Goal: Information Seeking & Learning: Learn about a topic

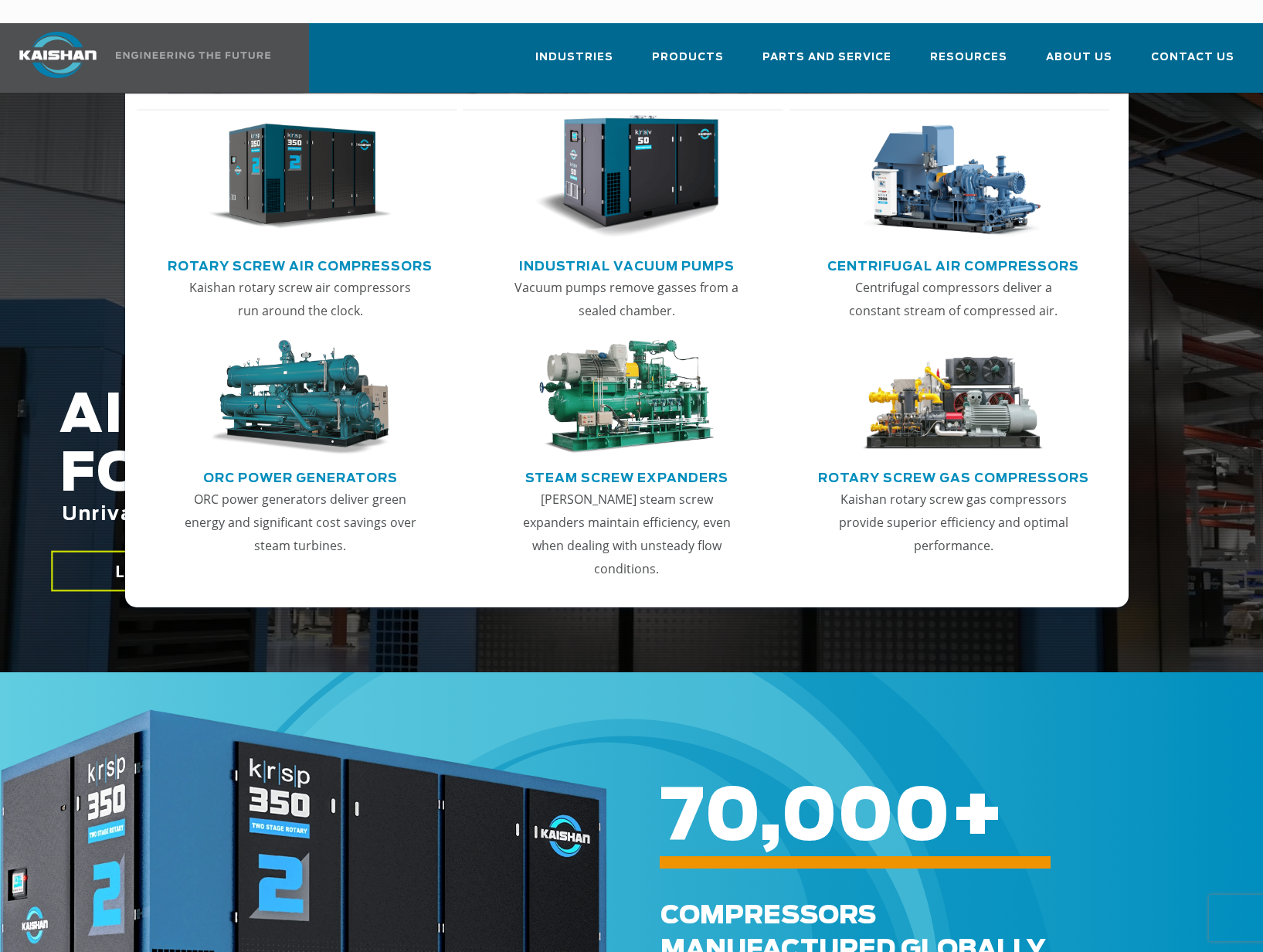
click at [371, 253] on link "Rotary Screw Air Compressors" at bounding box center [301, 264] width 265 height 23
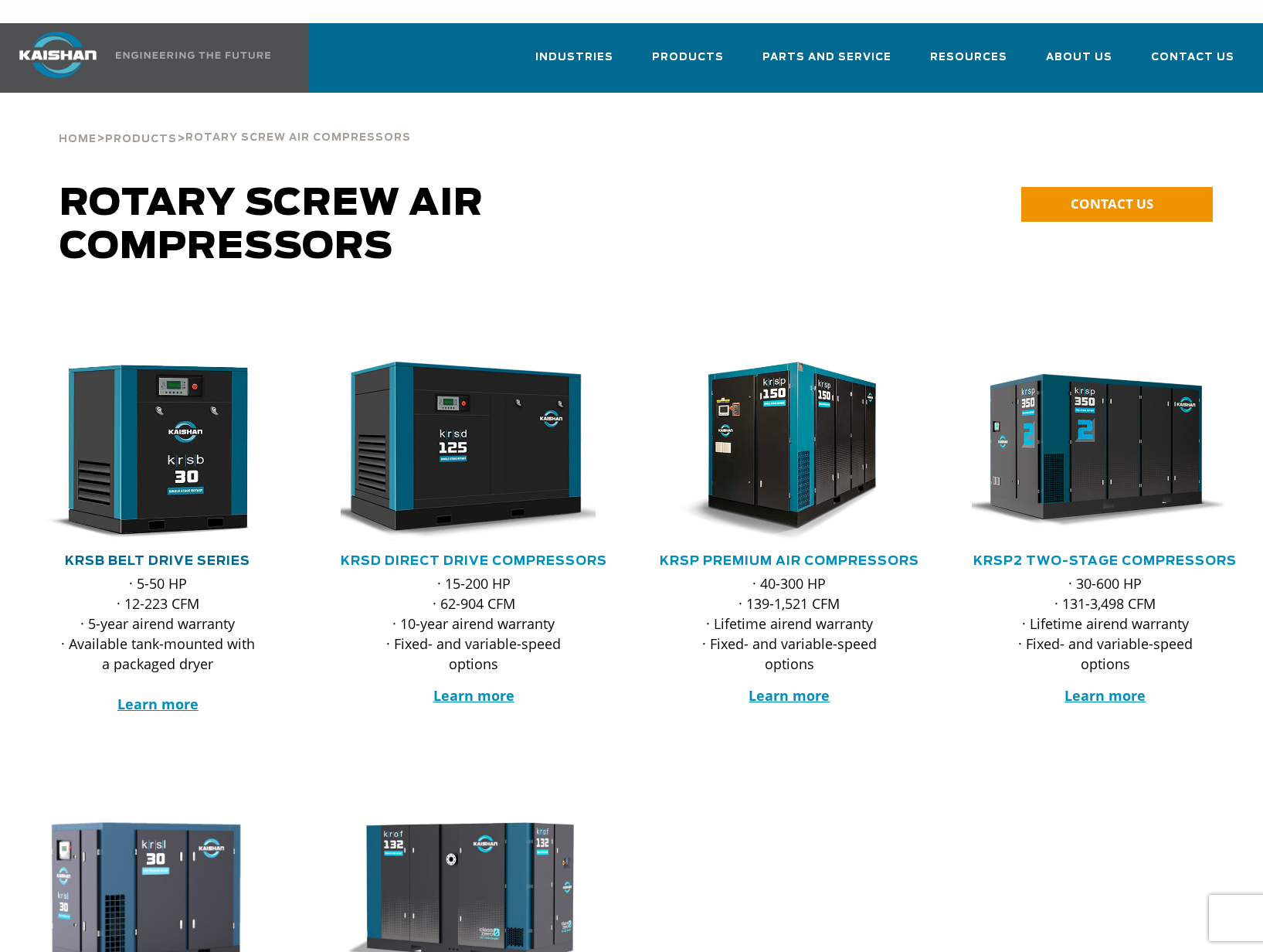
click at [236, 555] on link "KRSB Belt Drive Series" at bounding box center [158, 561] width 185 height 12
click at [540, 555] on link "KRSD Direct Drive Compressors" at bounding box center [474, 561] width 266 height 12
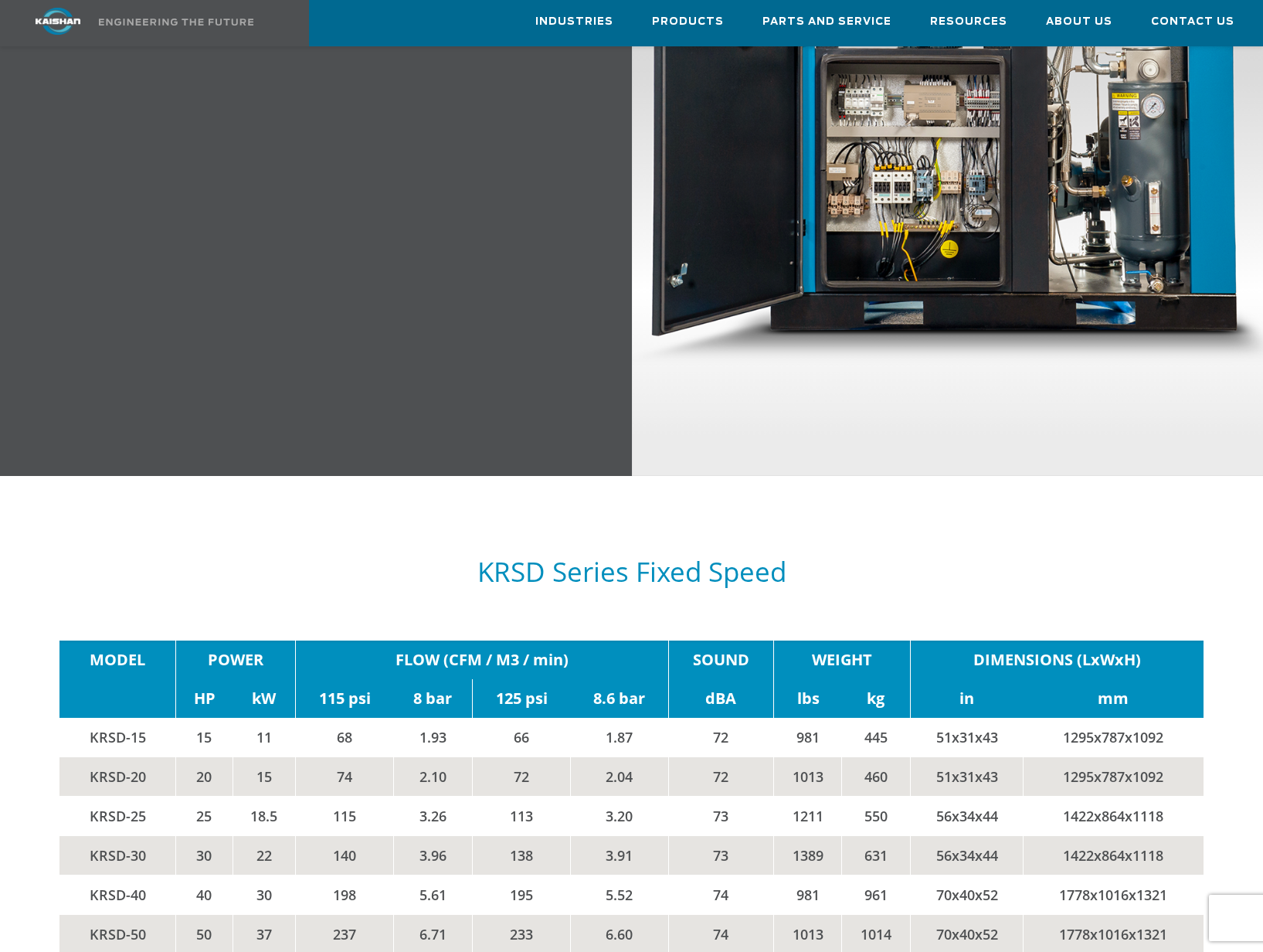
scroll to position [1932, 0]
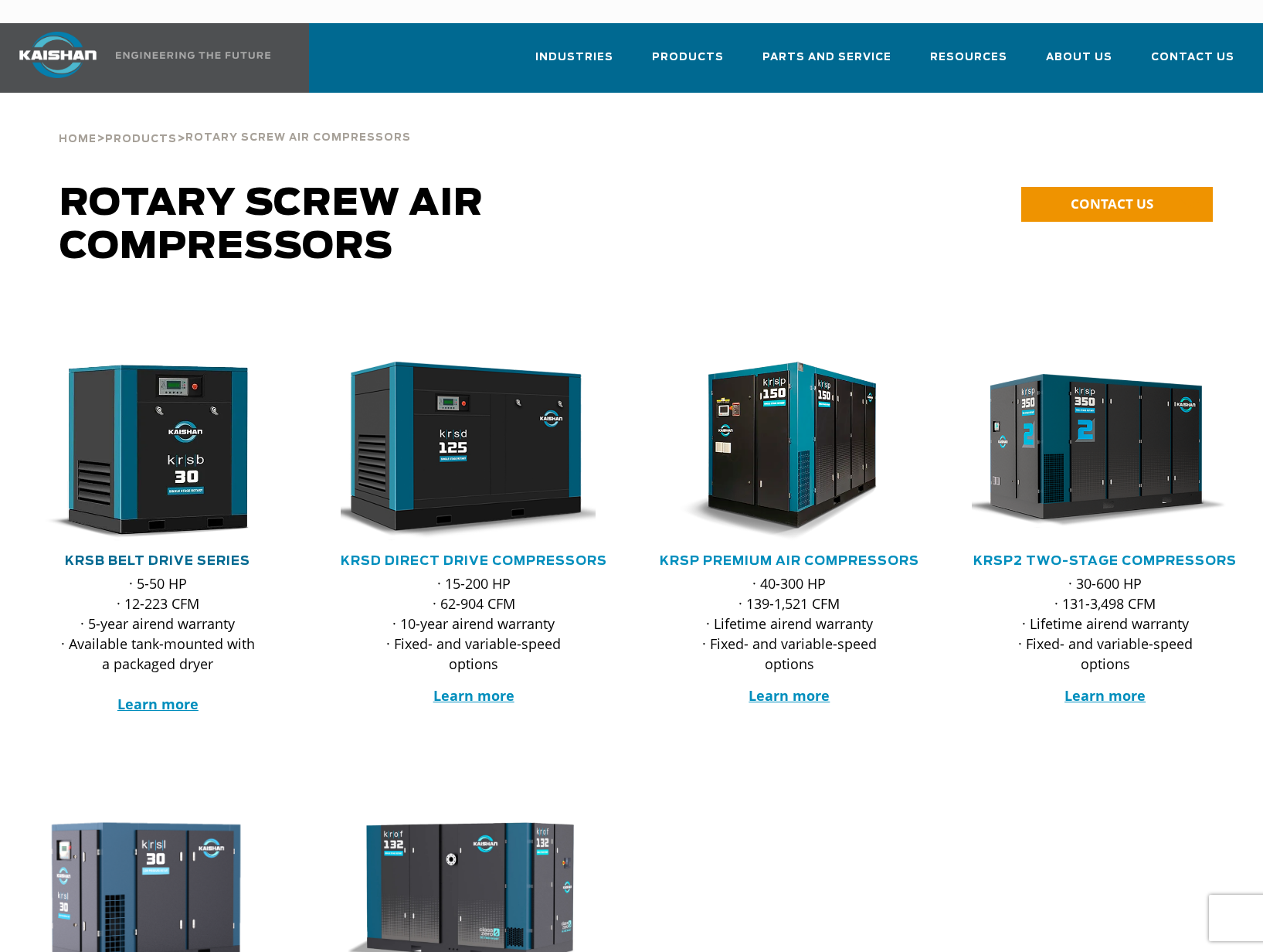
click at [178, 555] on link "KRSB Belt Drive Series" at bounding box center [158, 561] width 185 height 12
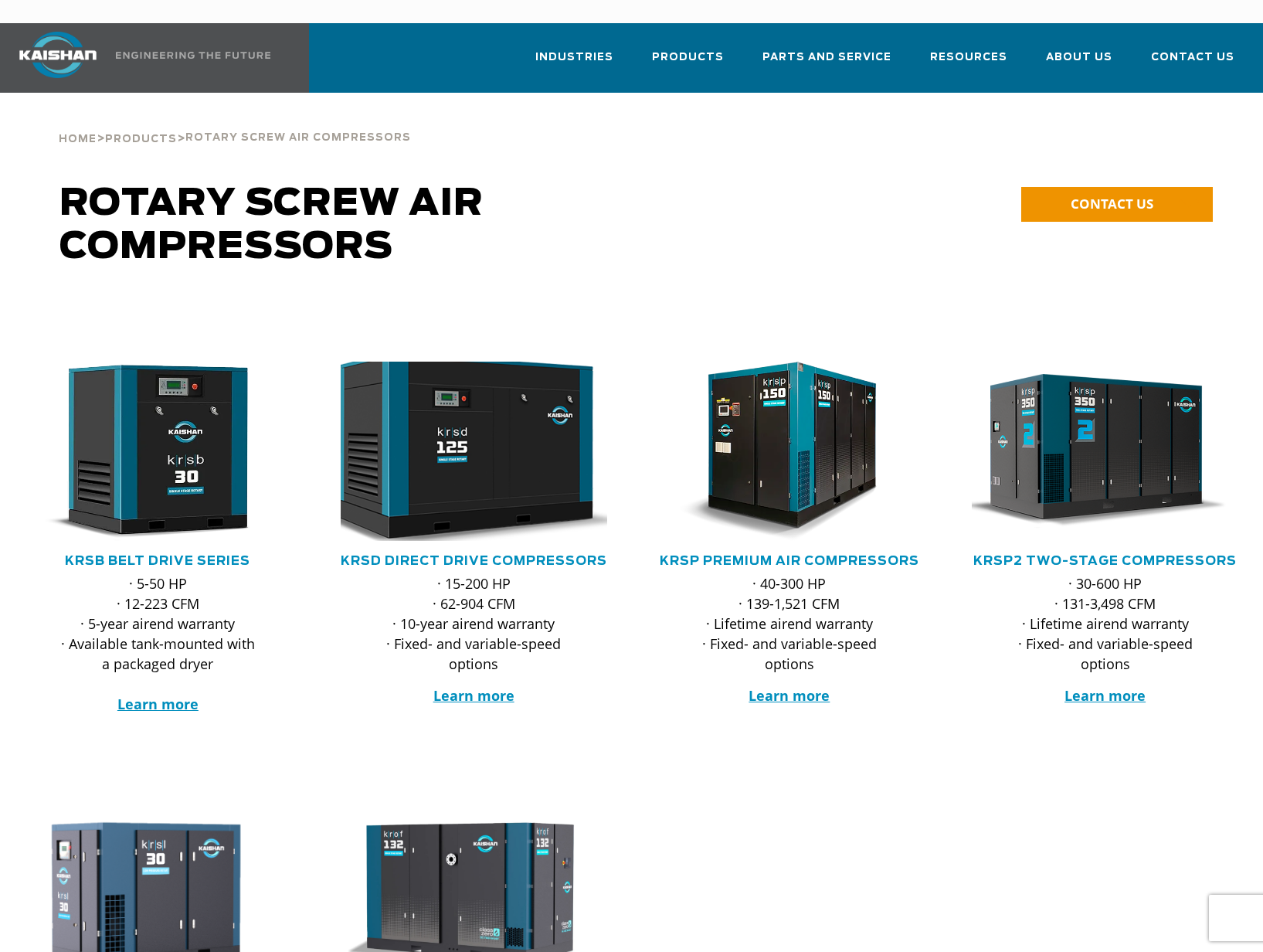
click at [498, 450] on img at bounding box center [461, 451] width 293 height 198
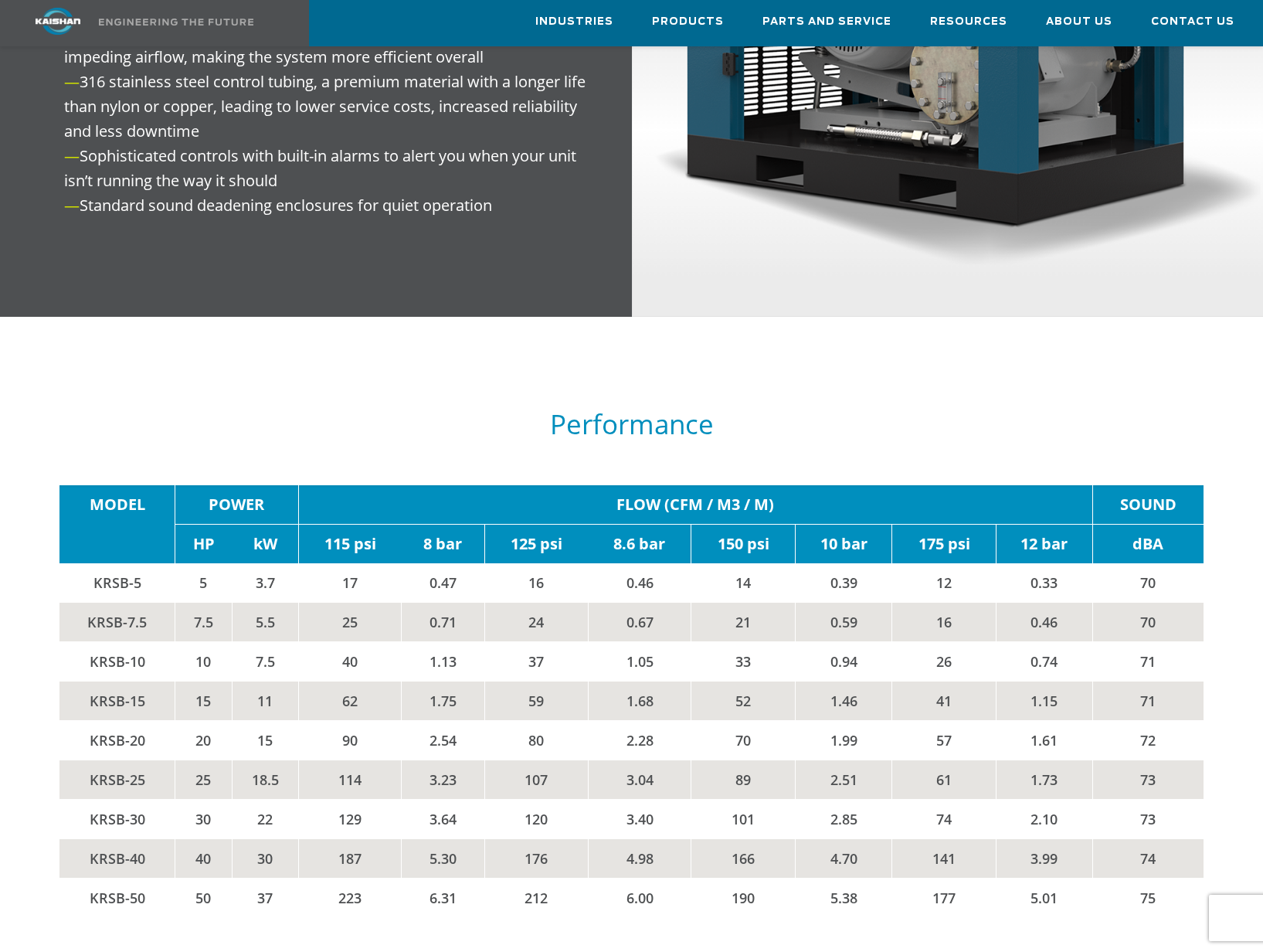
scroll to position [2317, 0]
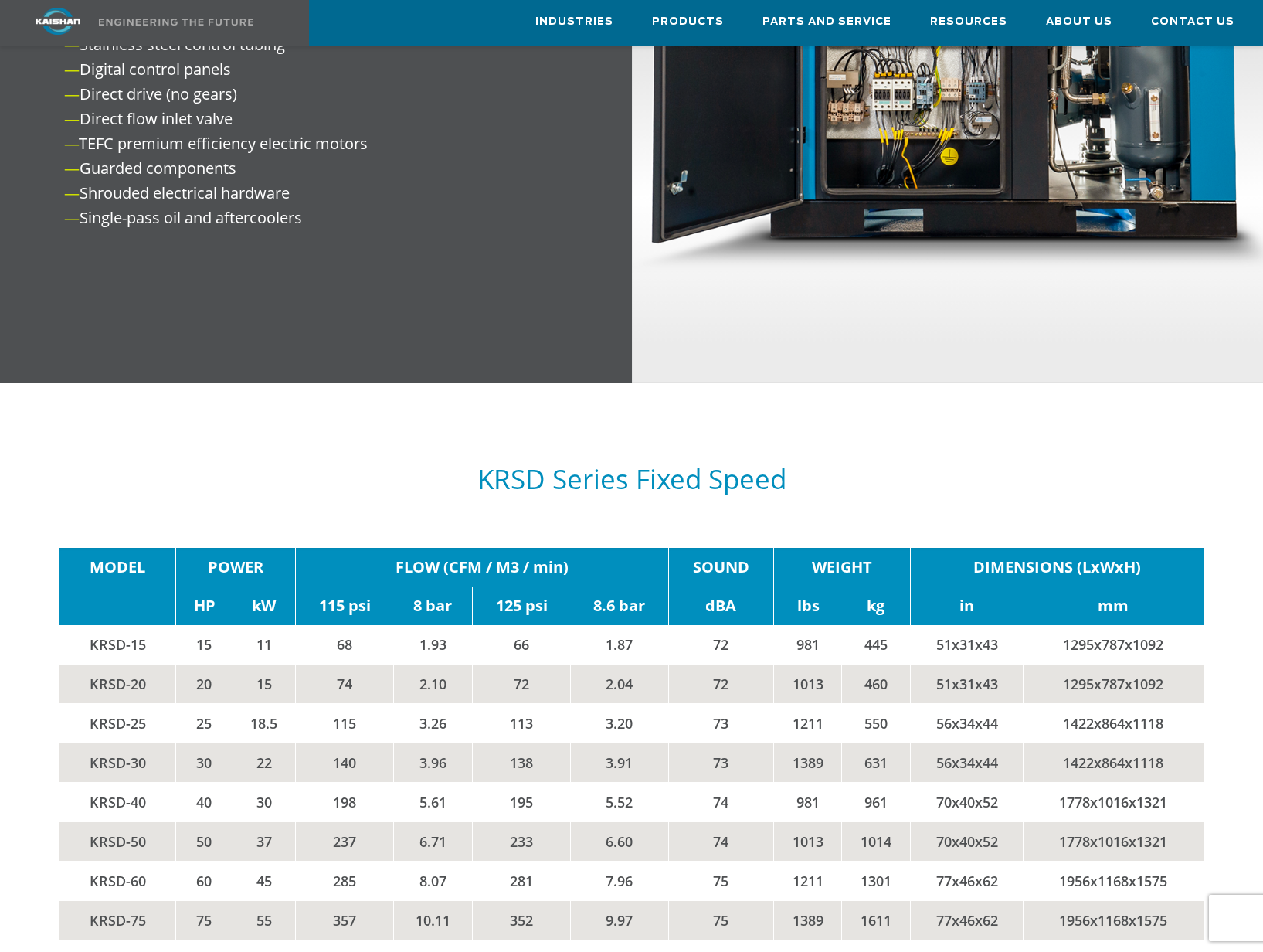
scroll to position [2086, 0]
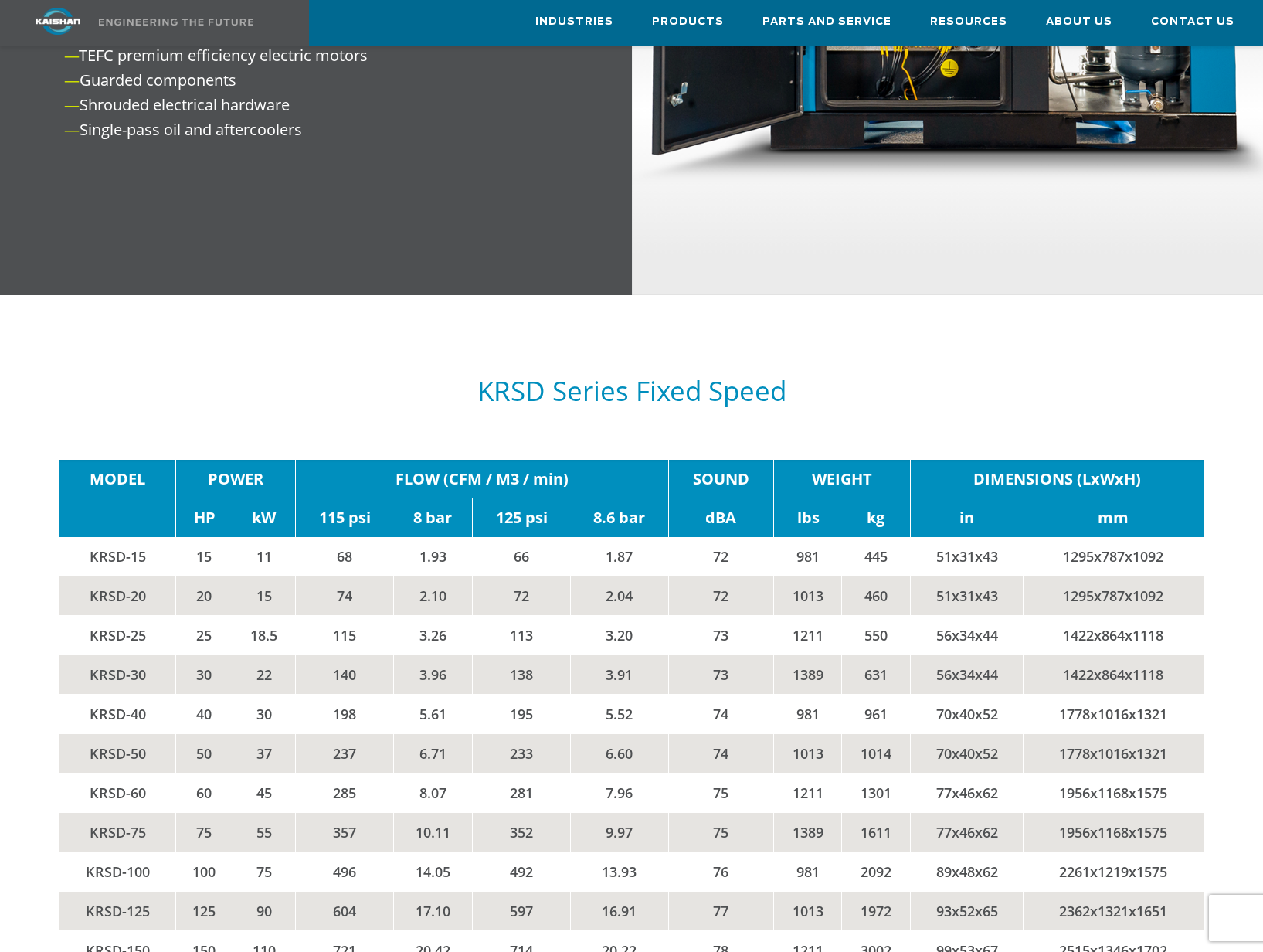
drag, startPoint x: 28, startPoint y: 349, endPoint x: 25, endPoint y: 336, distance: 13.3
click at [25, 342] on div "**********" at bounding box center [631, 411] width 1263 height 4629
